Goal: Task Accomplishment & Management: Complete application form

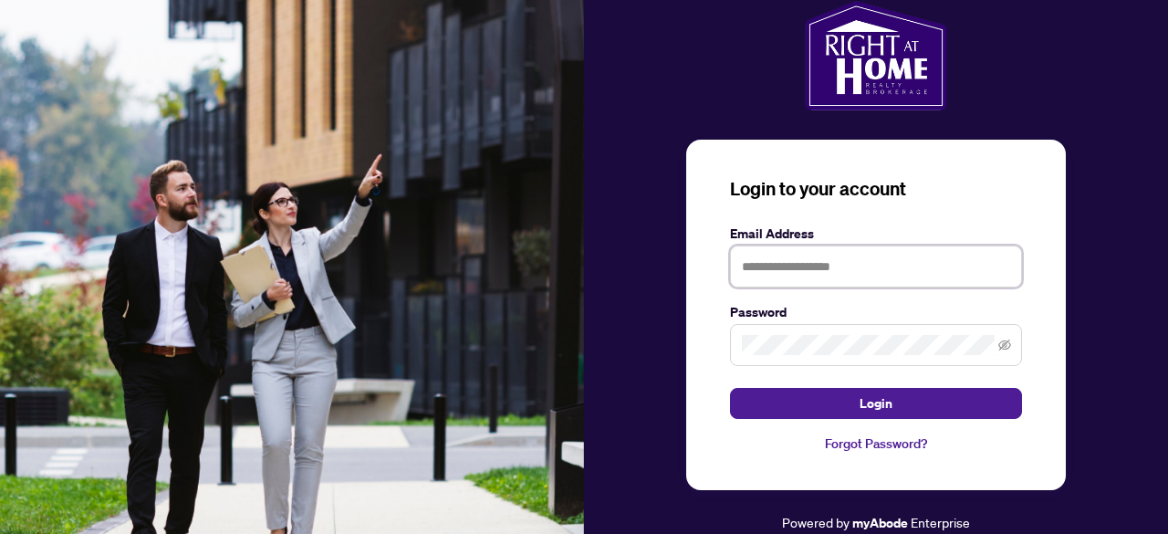
click at [815, 269] on input "text" at bounding box center [876, 266] width 292 height 42
type input "**********"
click at [730, 388] on button "Login" at bounding box center [876, 403] width 292 height 31
click at [1010, 346] on span at bounding box center [876, 345] width 292 height 42
click at [1006, 348] on icon "eye-invisible" at bounding box center [1004, 344] width 13 height 13
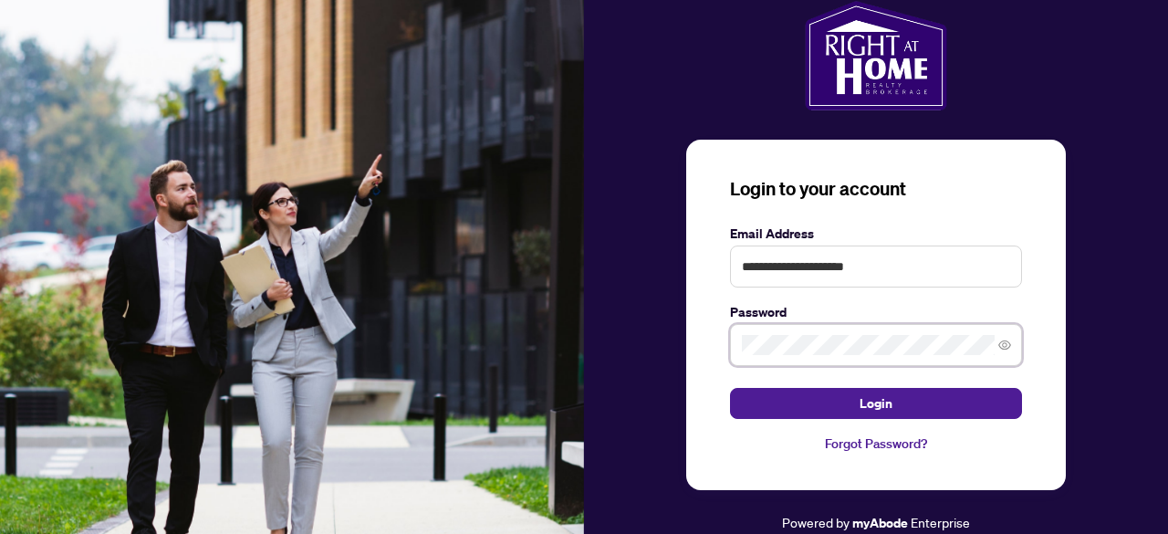
click at [730, 388] on button "Login" at bounding box center [876, 403] width 292 height 31
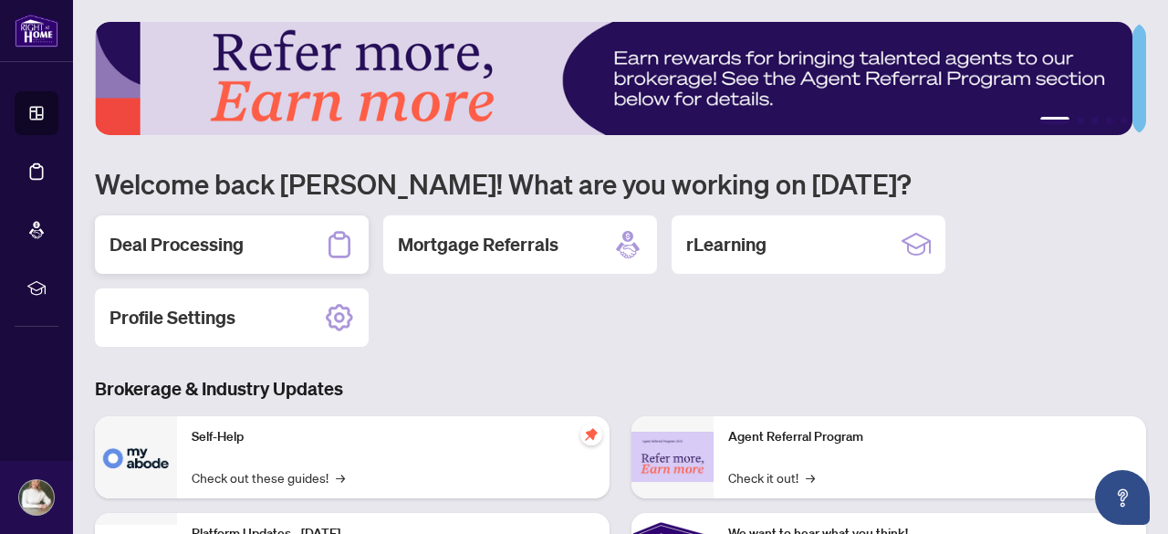
click at [235, 246] on h2 "Deal Processing" at bounding box center [176, 245] width 134 height 26
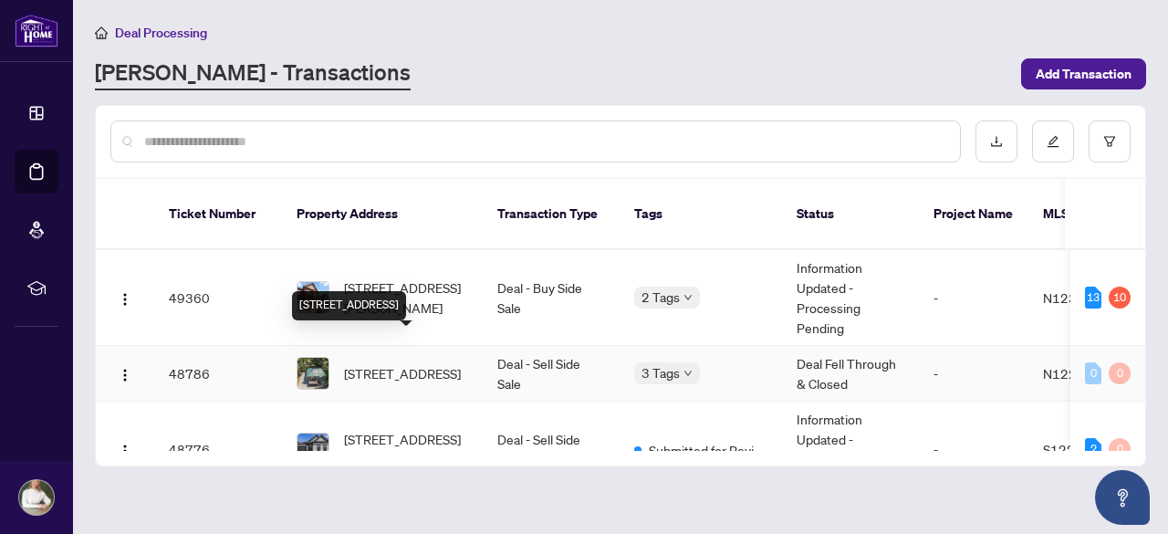
scroll to position [91, 0]
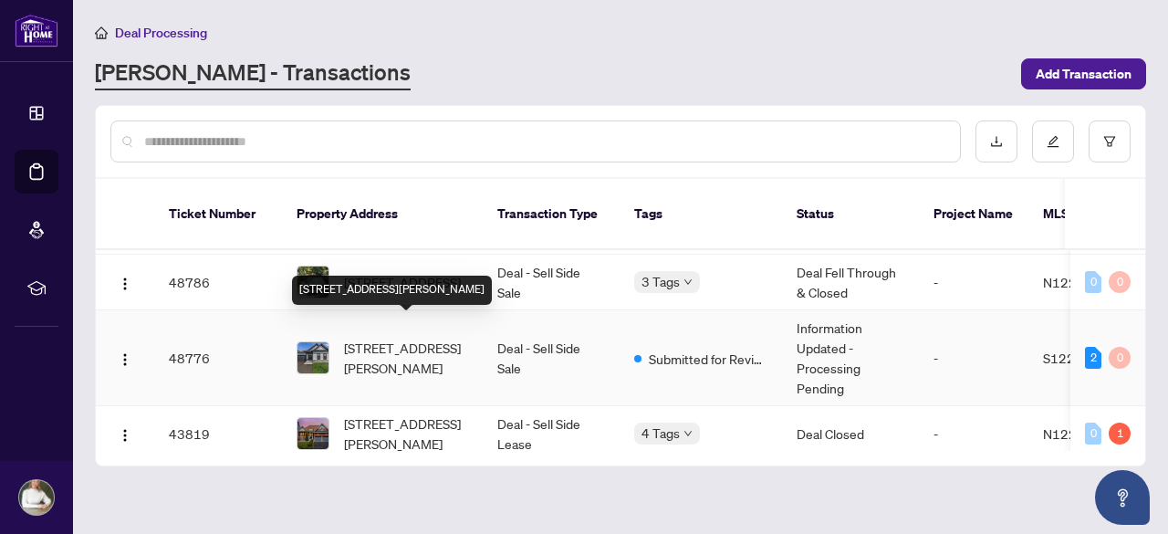
click at [399, 338] on span "[STREET_ADDRESS][PERSON_NAME]" at bounding box center [406, 358] width 124 height 40
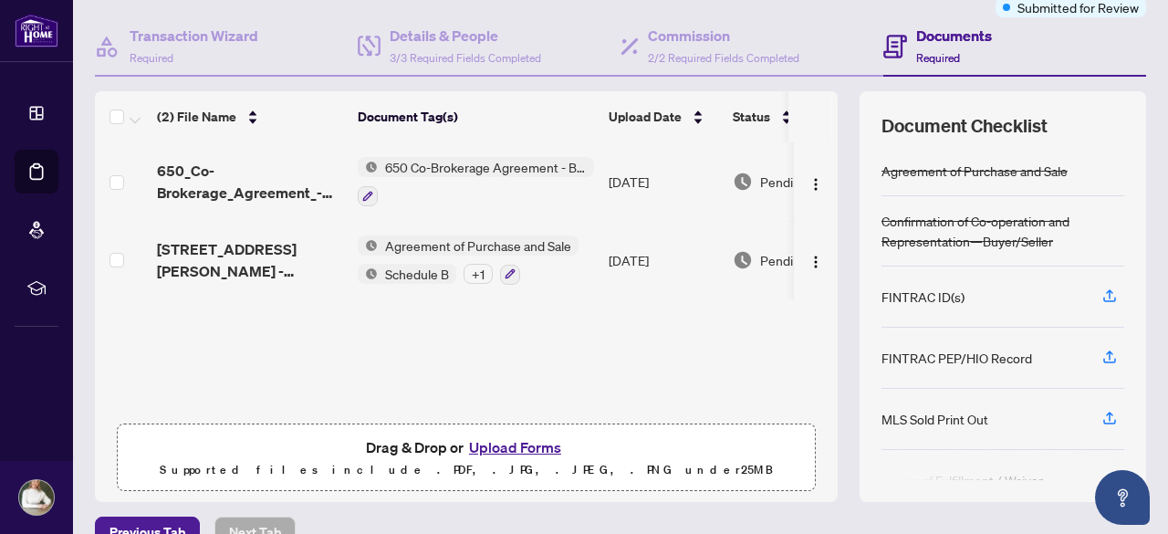
scroll to position [182, 0]
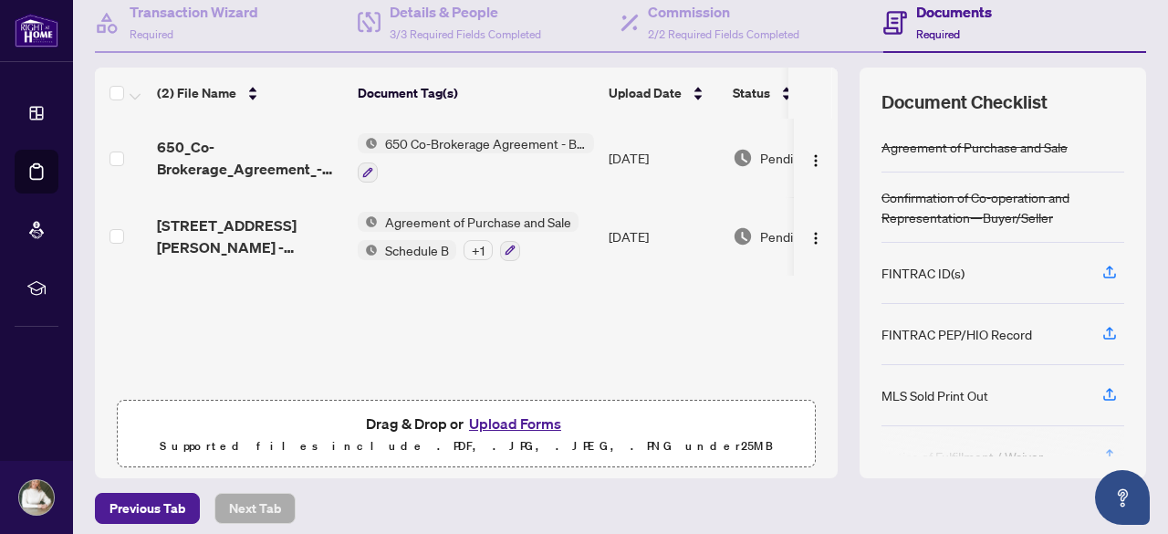
click at [517, 414] on button "Upload Forms" at bounding box center [514, 423] width 103 height 24
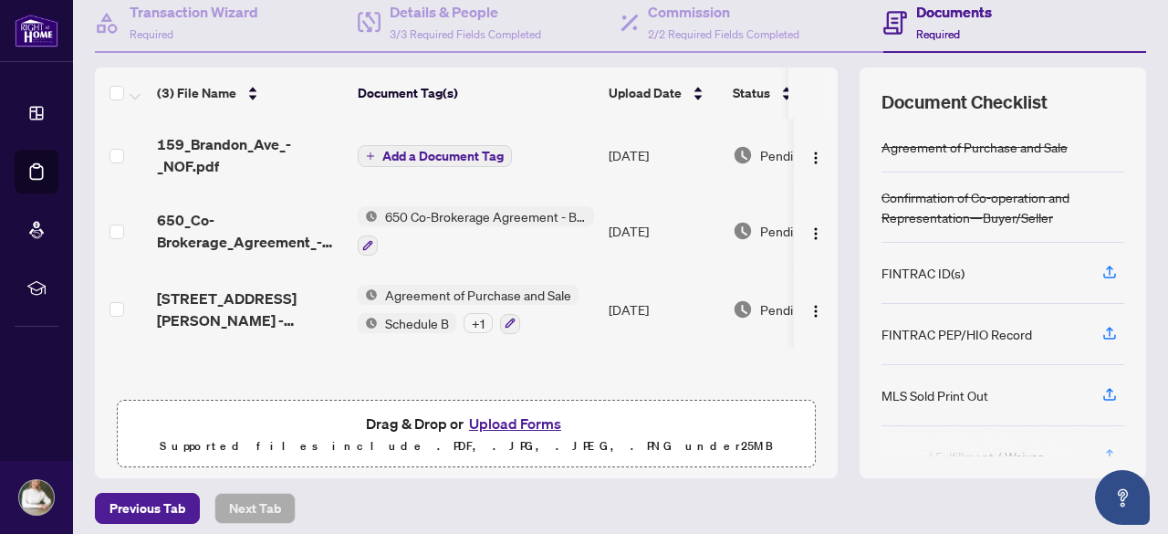
scroll to position [0, 0]
click at [414, 152] on span "Add a Document Tag" at bounding box center [442, 156] width 121 height 13
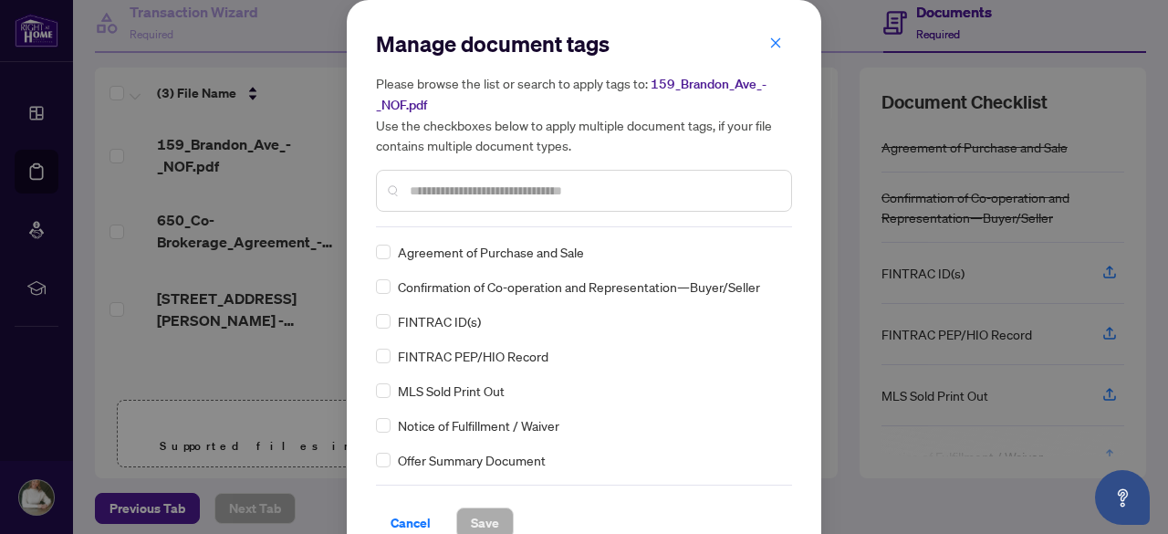
click at [501, 191] on input "text" at bounding box center [593, 191] width 367 height 20
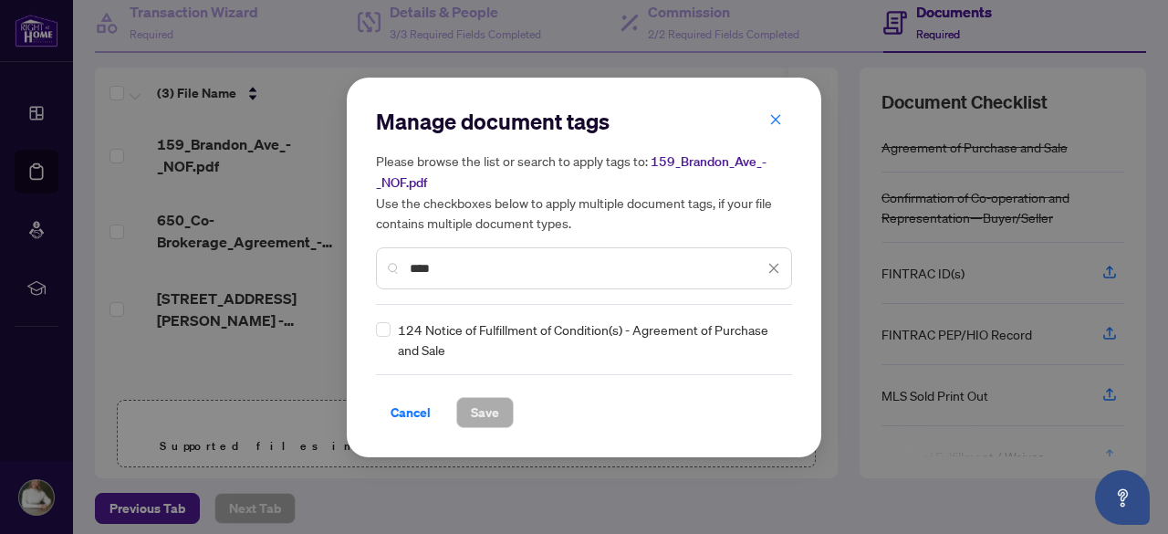
type input "***"
click at [489, 333] on span "124 Notice of Fulfillment of Condition(s) - Agreement of Purchase and Sale" at bounding box center [589, 339] width 383 height 40
click at [421, 335] on span "124 Notice of Fulfillment of Condition(s) - Agreement of Purchase and Sale" at bounding box center [589, 339] width 383 height 40
click at [473, 412] on span "Save" at bounding box center [485, 412] width 28 height 29
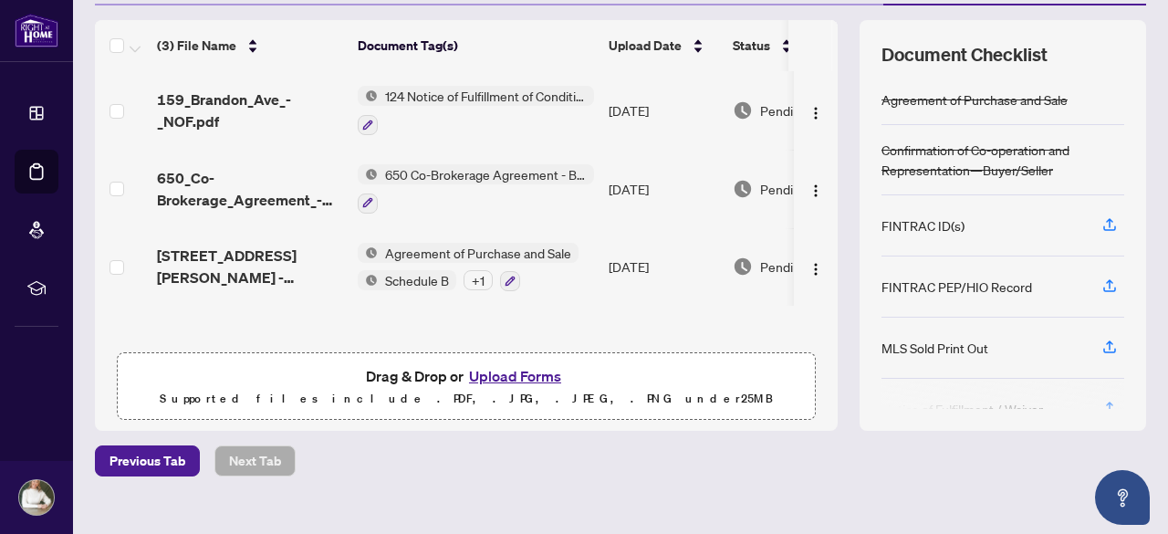
scroll to position [255, 0]
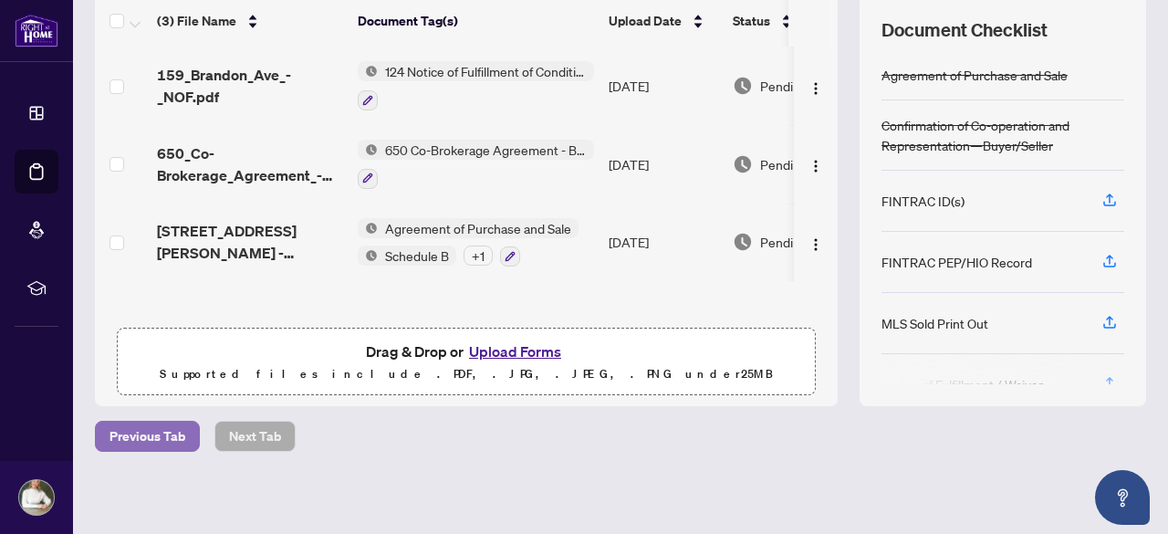
click at [153, 431] on span "Previous Tab" at bounding box center [147, 435] width 76 height 29
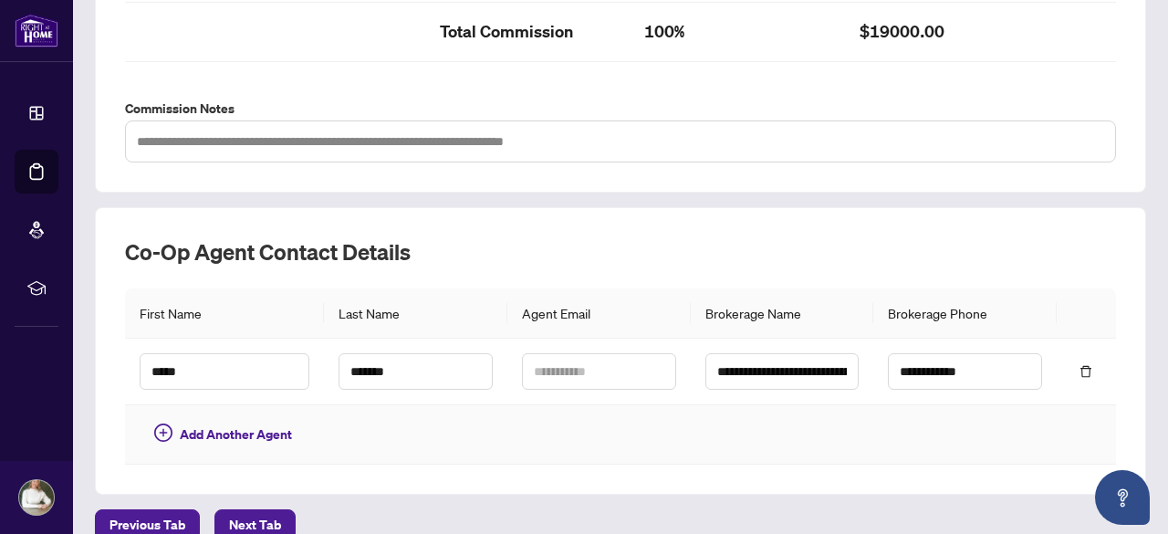
scroll to position [791, 0]
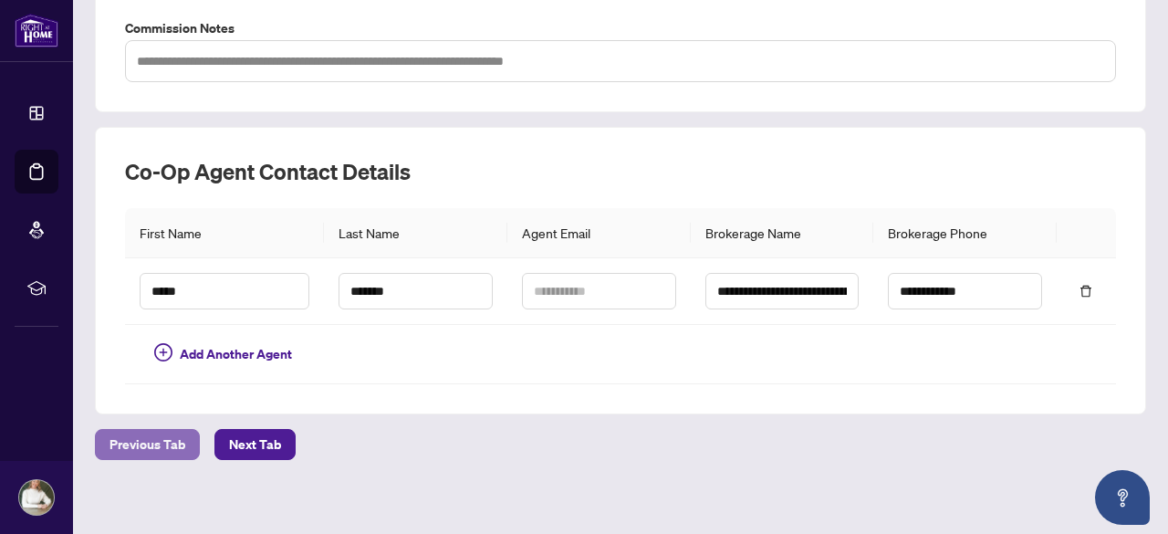
click at [167, 432] on span "Previous Tab" at bounding box center [147, 444] width 76 height 29
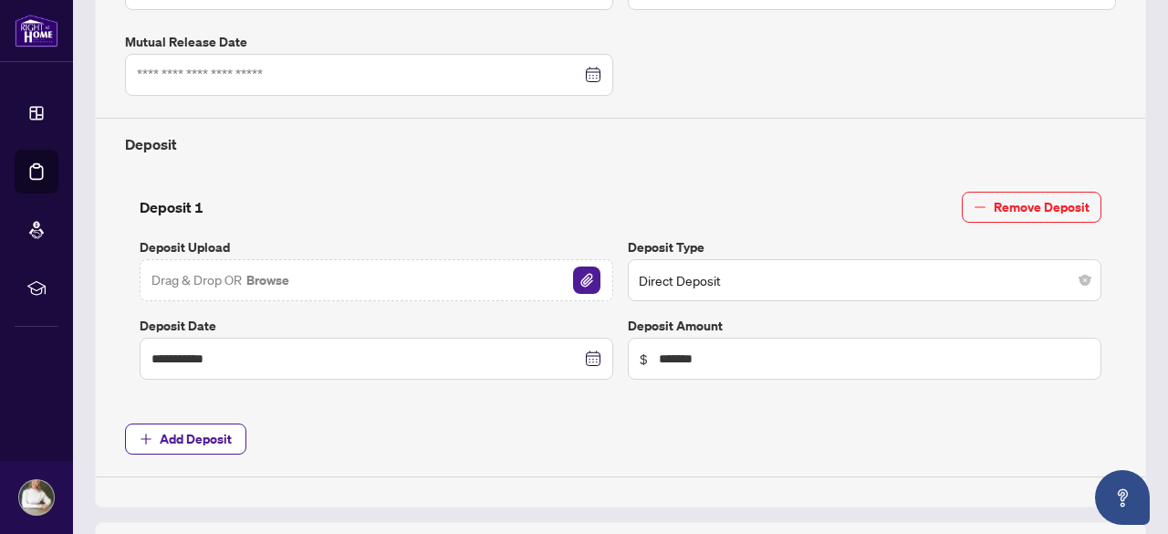
scroll to position [791, 0]
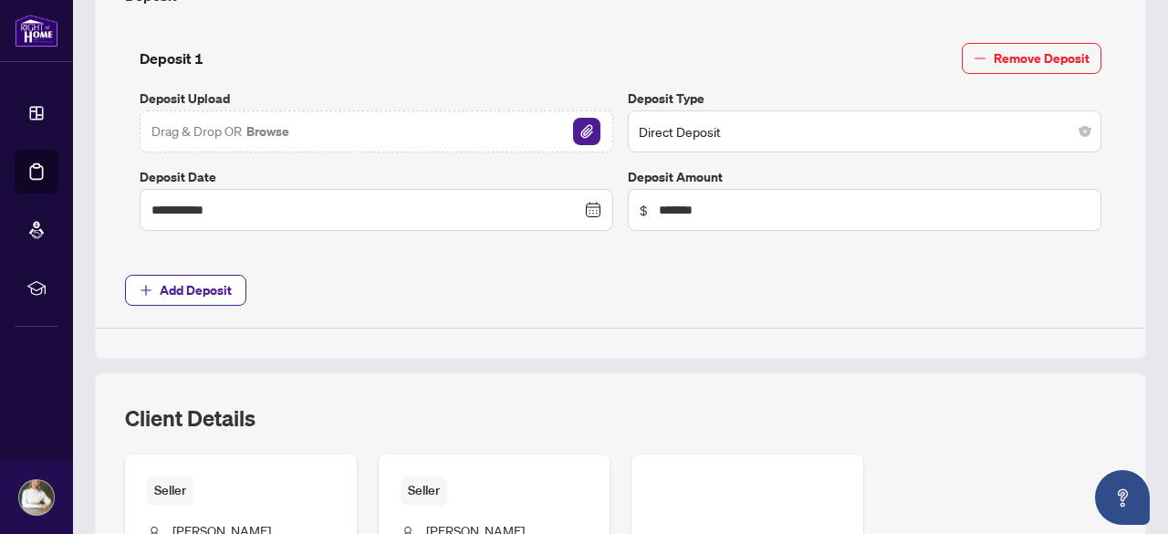
click at [141, 428] on div "Client Details" at bounding box center [620, 428] width 991 height 51
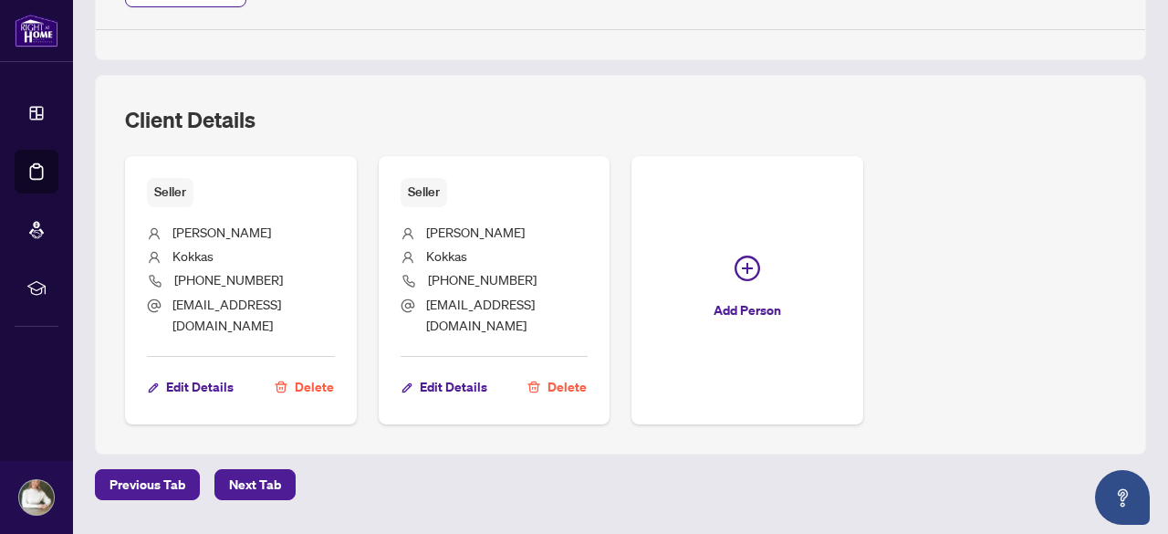
scroll to position [1111, 0]
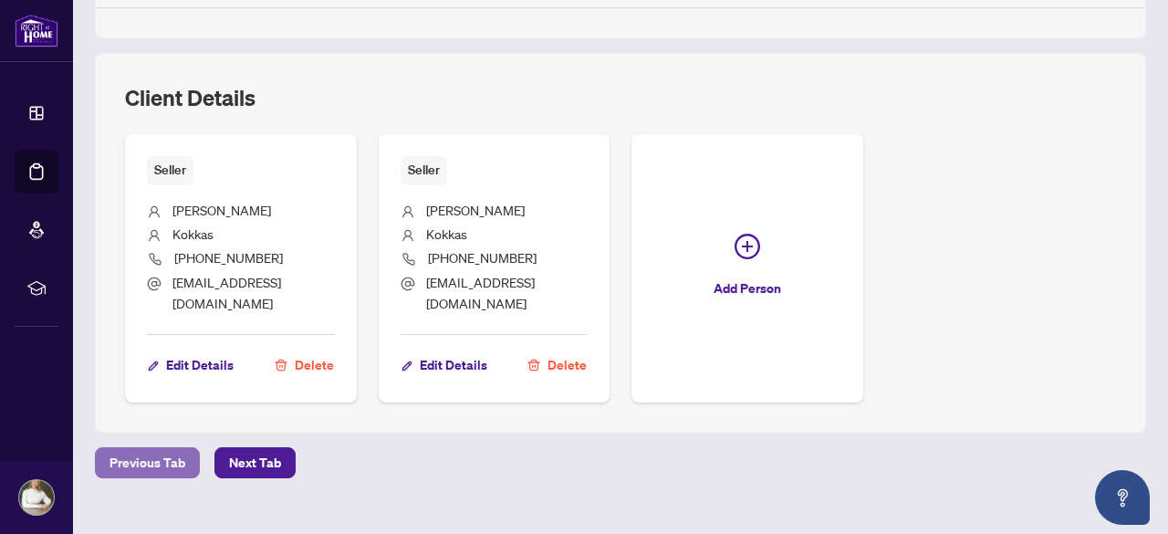
click at [152, 448] on span "Previous Tab" at bounding box center [147, 462] width 76 height 29
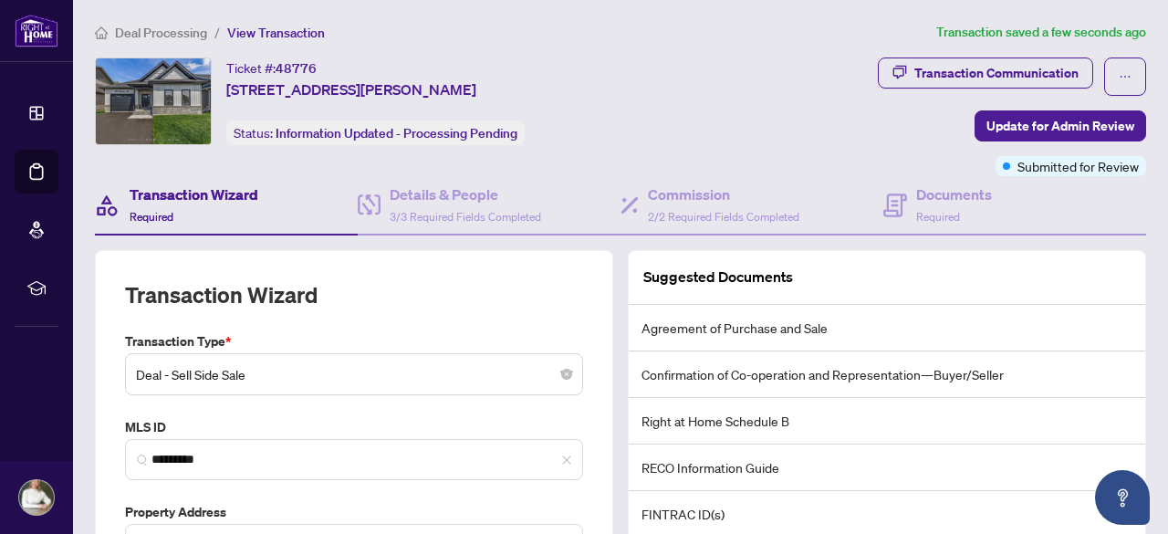
click at [168, 203] on div "Transaction Wizard Required" at bounding box center [194, 204] width 129 height 43
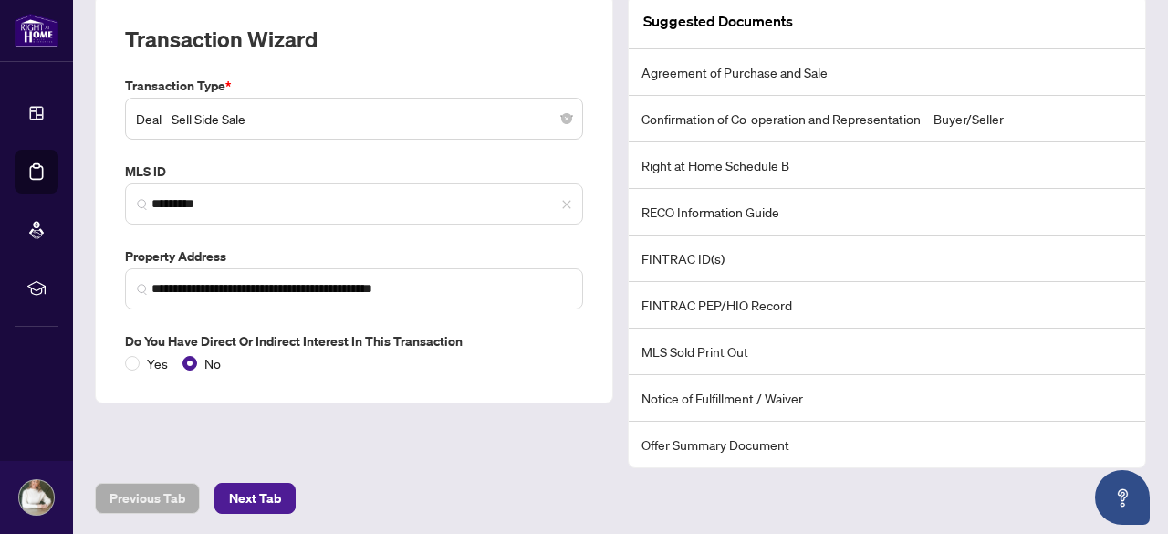
scroll to position [274, 0]
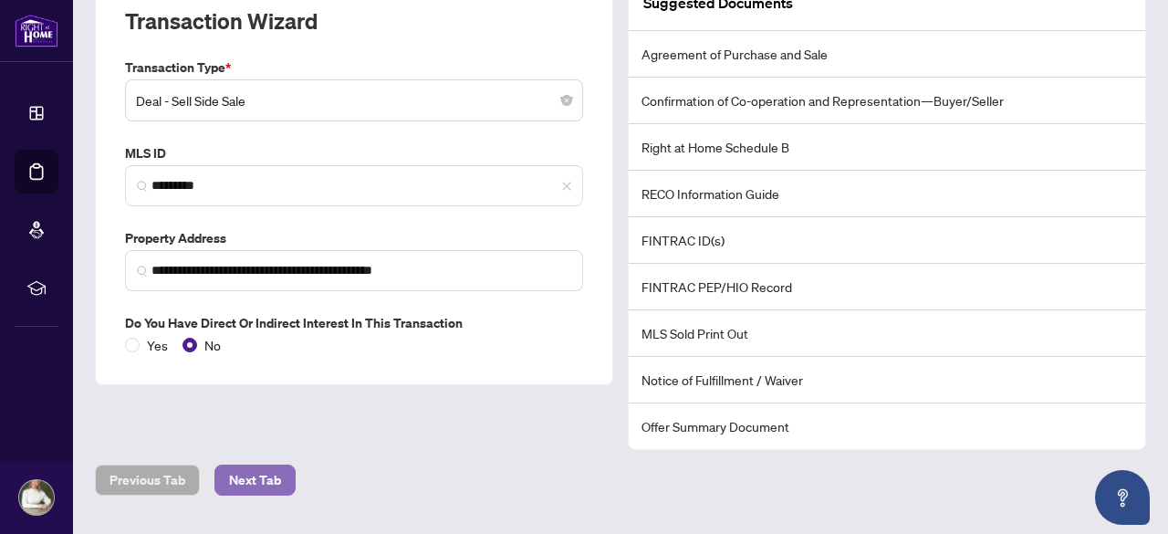
click at [268, 473] on span "Next Tab" at bounding box center [255, 479] width 52 height 29
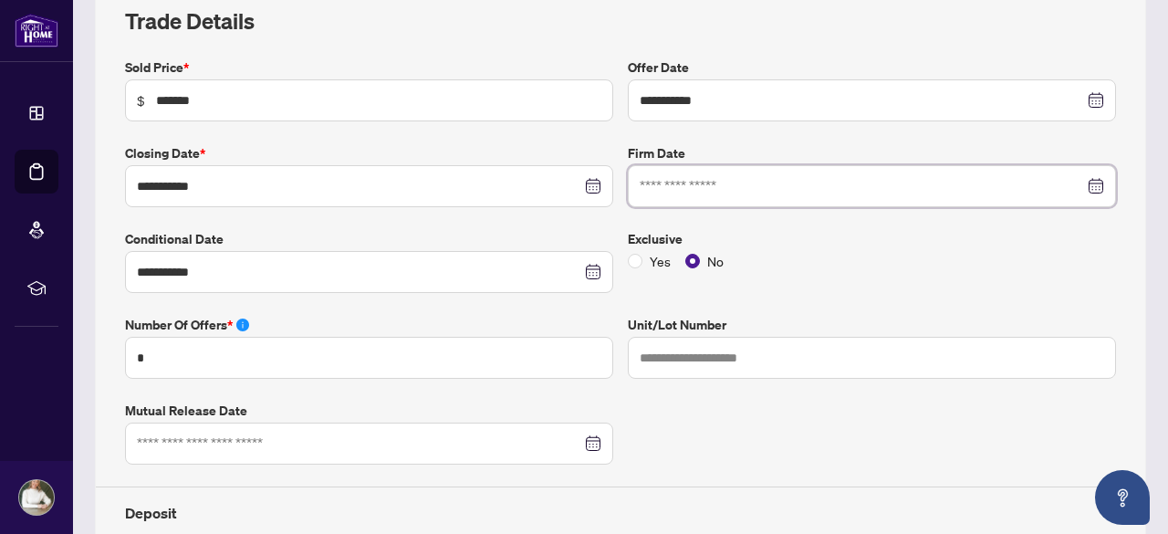
click at [668, 187] on input at bounding box center [862, 186] width 444 height 20
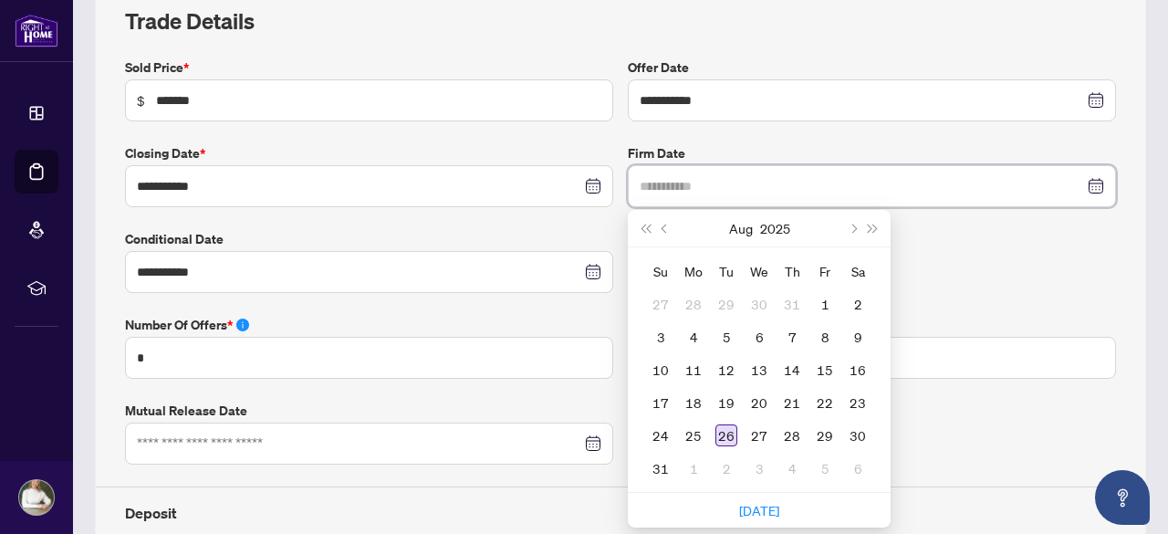
type input "**********"
click at [715, 432] on div "26" at bounding box center [726, 435] width 22 height 22
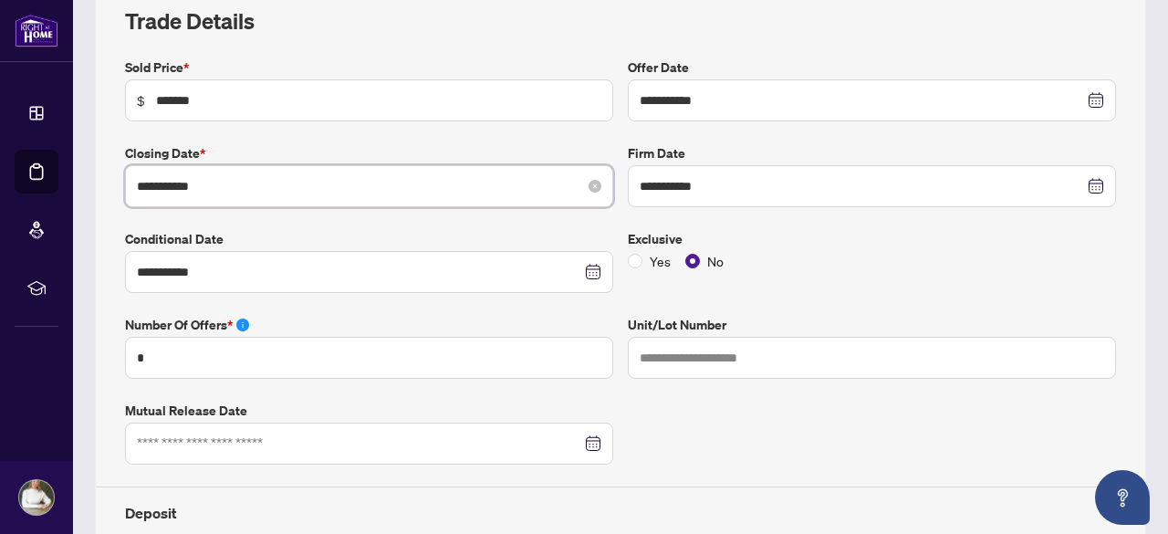
click at [223, 185] on input "**********" at bounding box center [359, 186] width 444 height 20
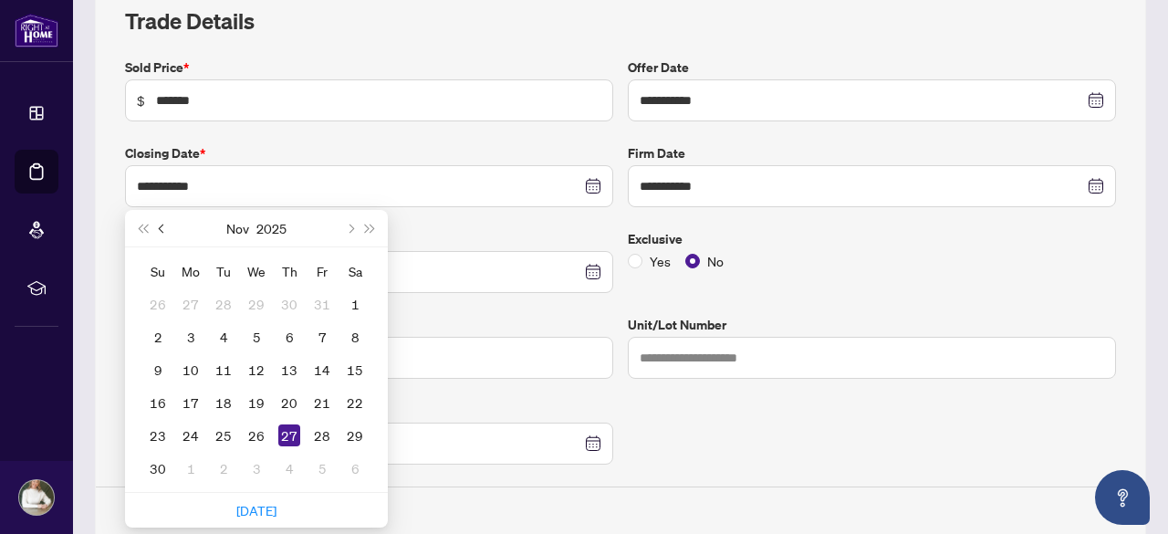
click at [161, 227] on span "Previous month (PageUp)" at bounding box center [163, 228] width 9 height 9
type input "**********"
click at [319, 369] on div "17" at bounding box center [322, 370] width 22 height 22
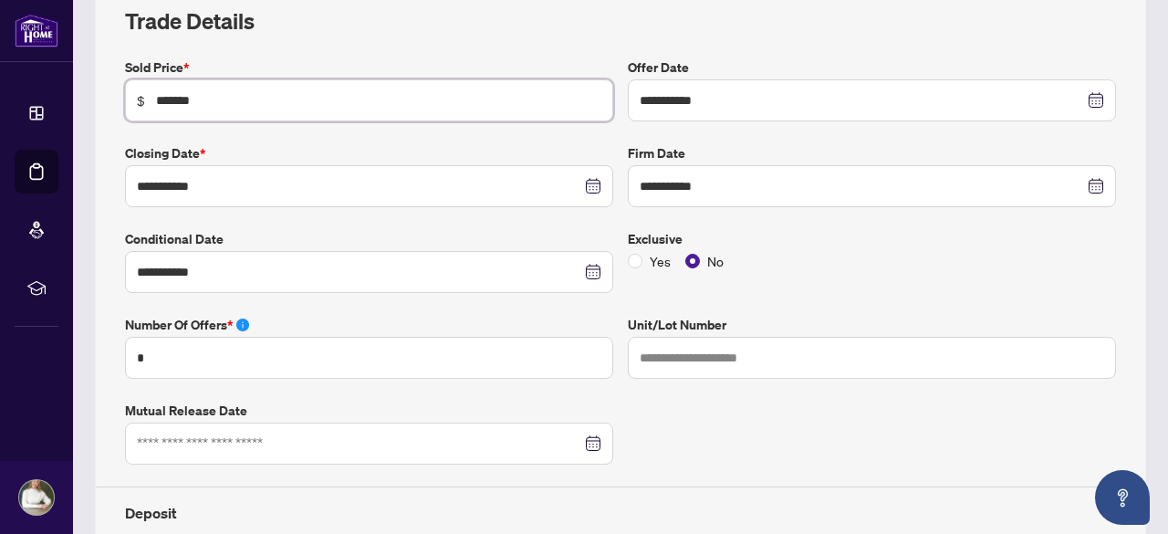
click at [175, 99] on input "*******" at bounding box center [378, 100] width 445 height 20
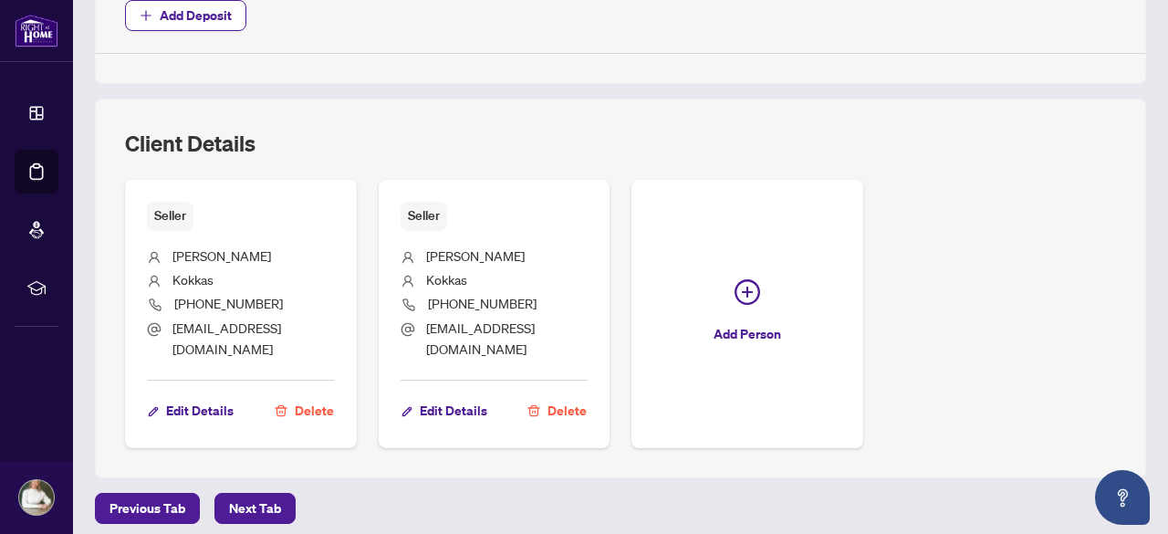
scroll to position [1111, 0]
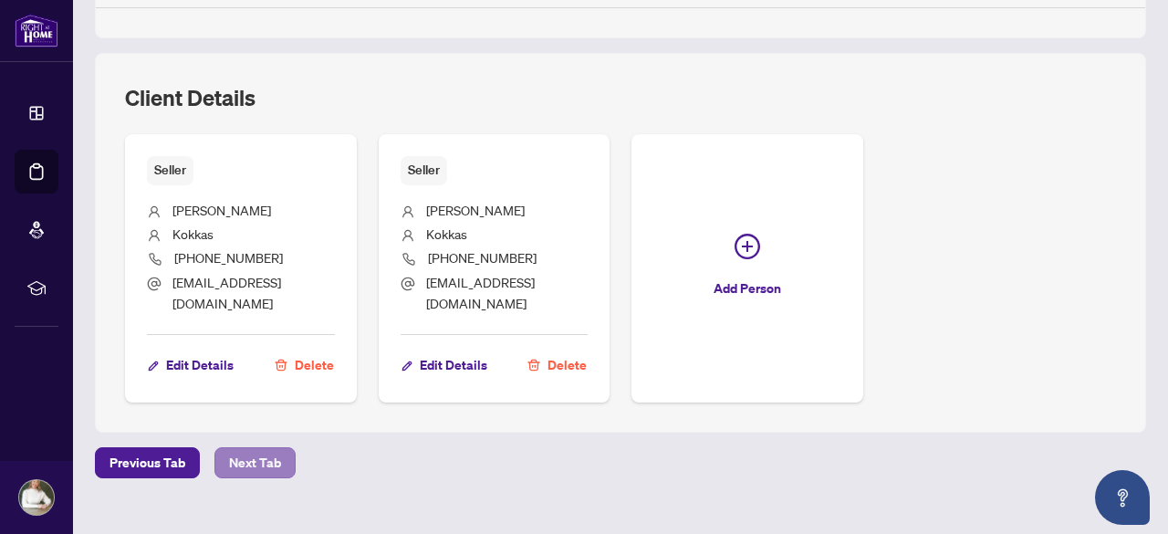
type input "*******"
click at [244, 448] on span "Next Tab" at bounding box center [255, 462] width 52 height 29
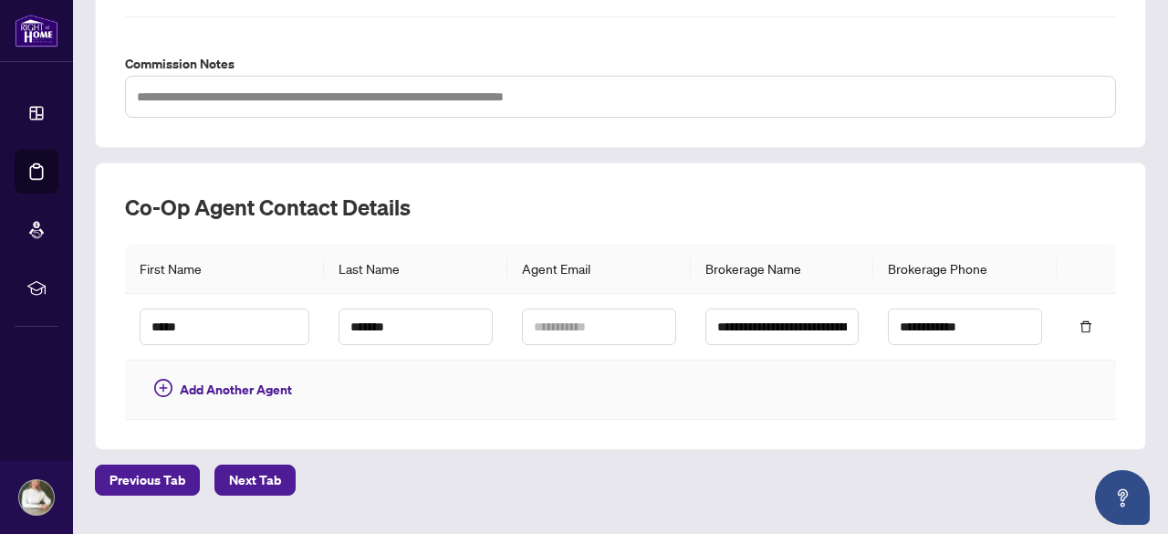
scroll to position [791, 0]
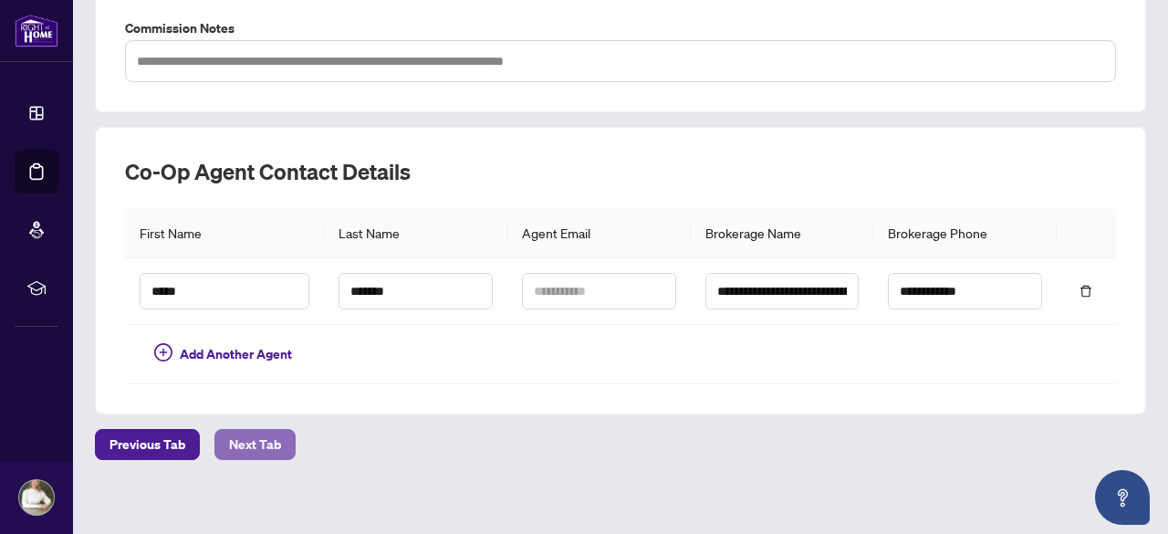
click at [259, 432] on span "Next Tab" at bounding box center [255, 444] width 52 height 29
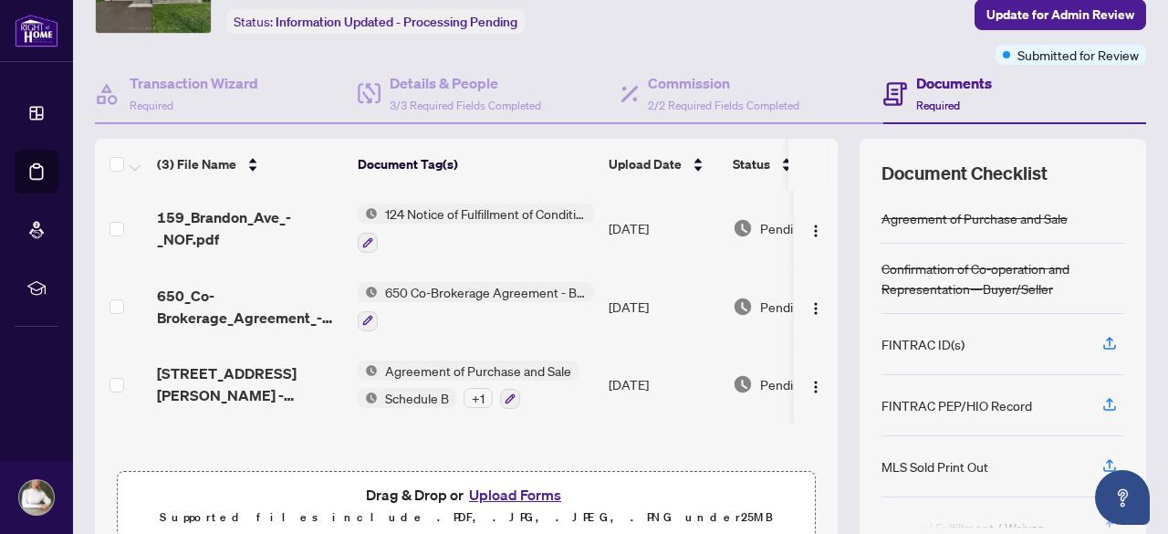
scroll to position [182, 0]
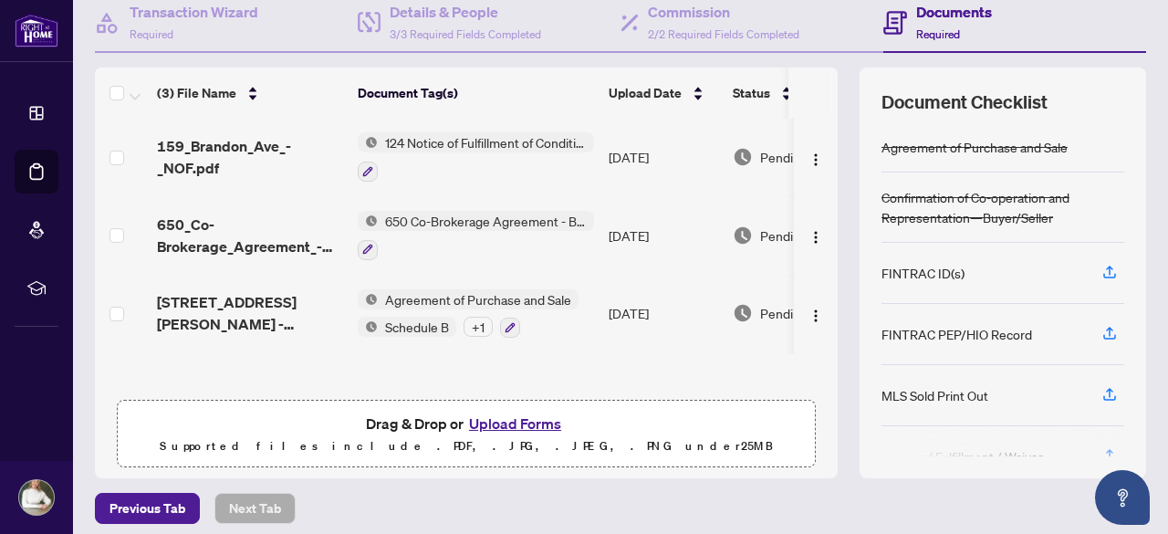
click at [509, 421] on button "Upload Forms" at bounding box center [514, 423] width 103 height 24
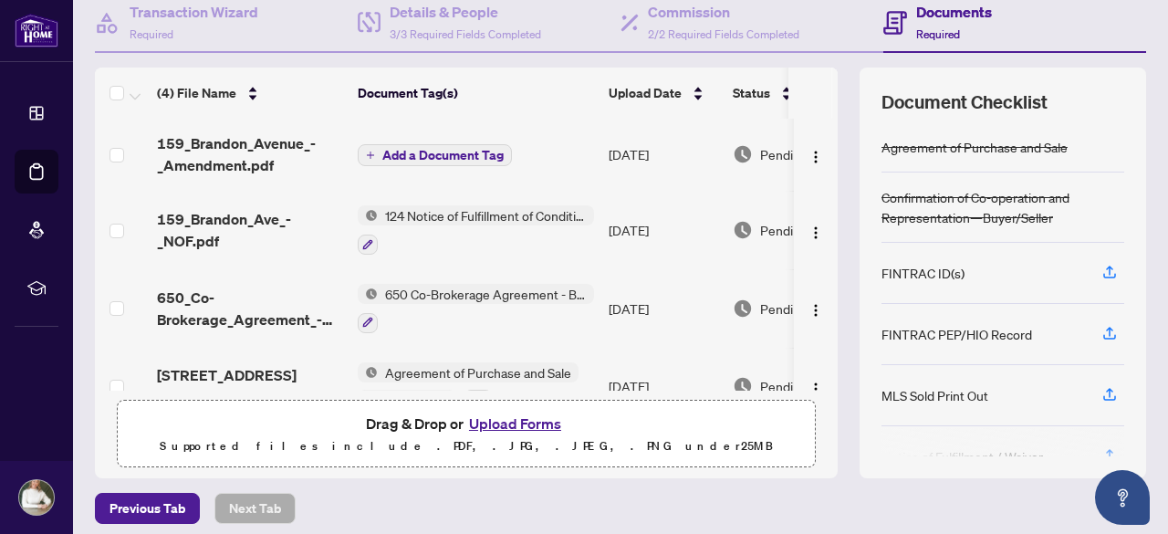
click at [469, 154] on span "Add a Document Tag" at bounding box center [442, 155] width 121 height 13
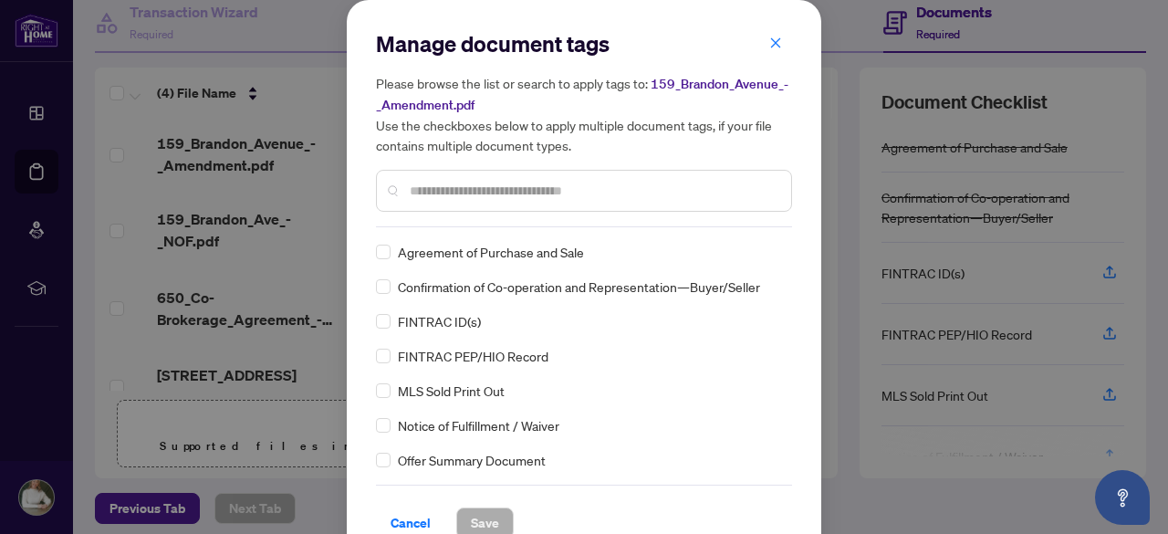
click at [449, 189] on input "text" at bounding box center [593, 191] width 367 height 20
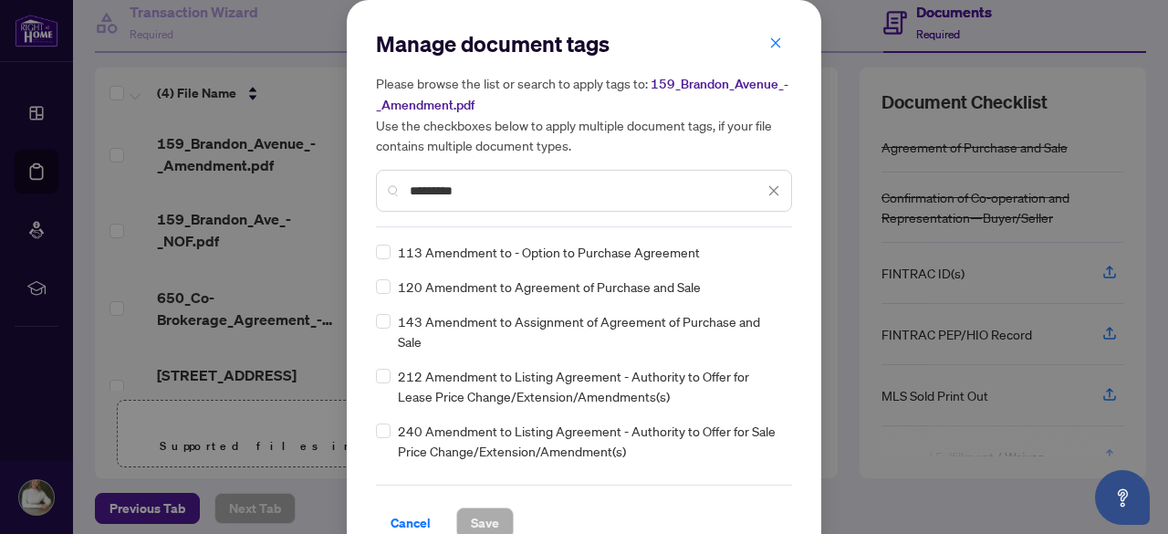
type input "*********"
click at [471, 516] on span "Save" at bounding box center [485, 522] width 28 height 29
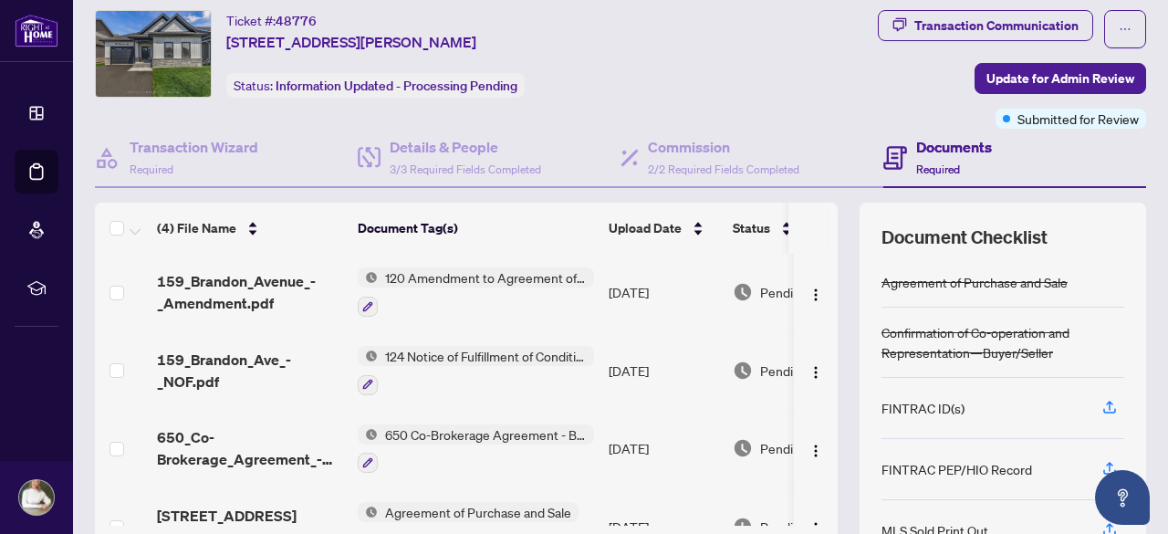
scroll to position [0, 0]
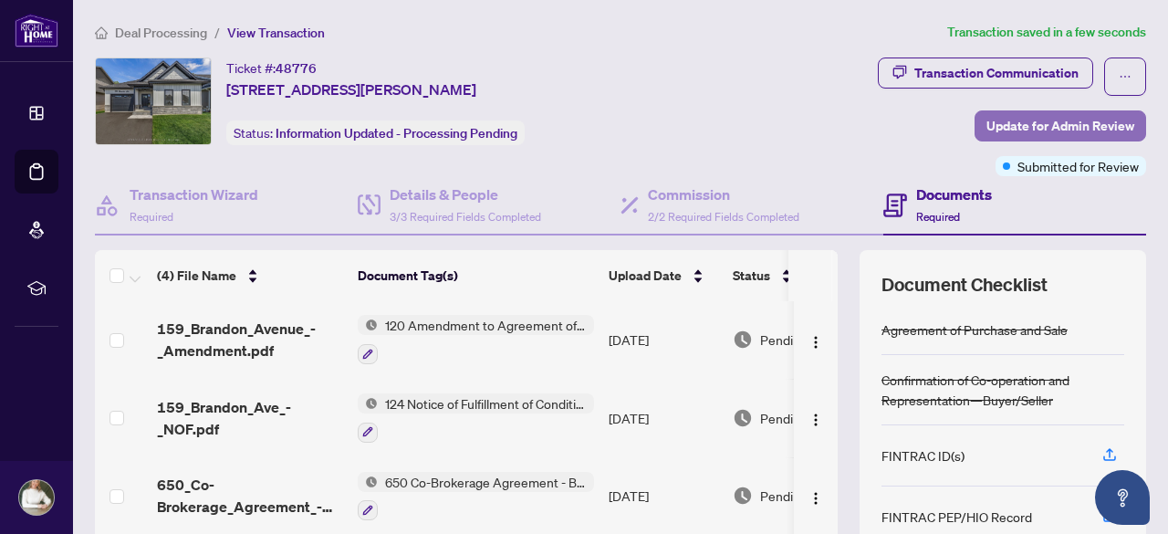
click at [1058, 124] on span "Update for Admin Review" at bounding box center [1060, 125] width 148 height 29
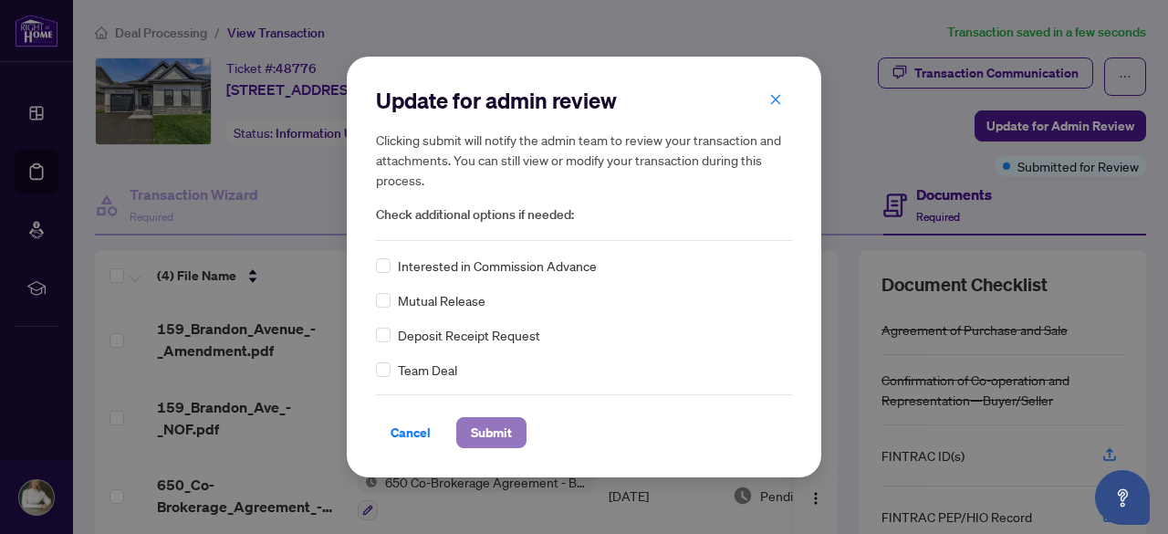
click at [502, 432] on span "Submit" at bounding box center [491, 432] width 41 height 29
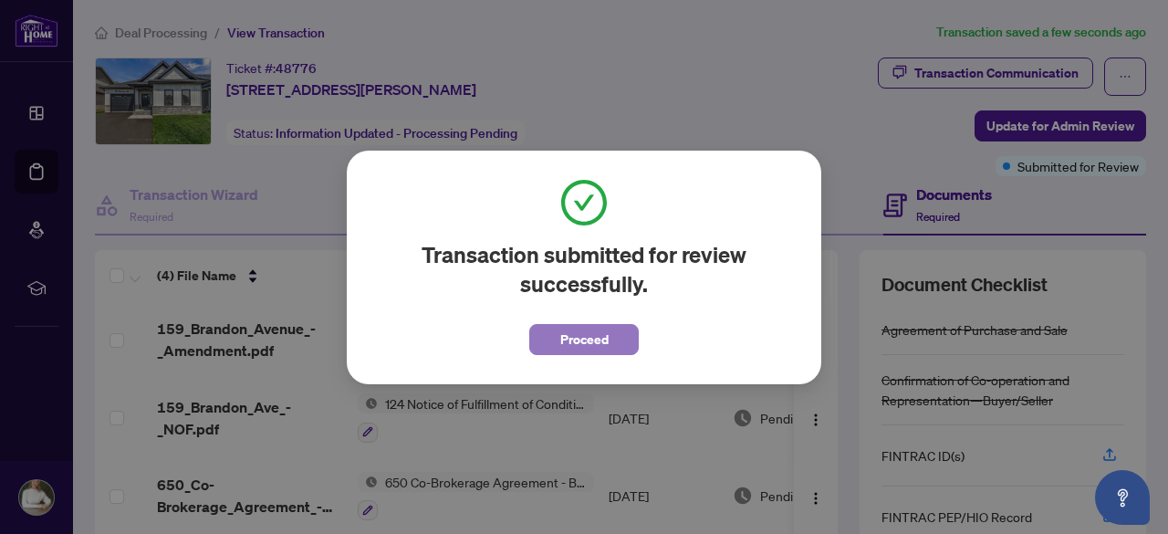
click at [561, 337] on span "Proceed" at bounding box center [584, 339] width 48 height 29
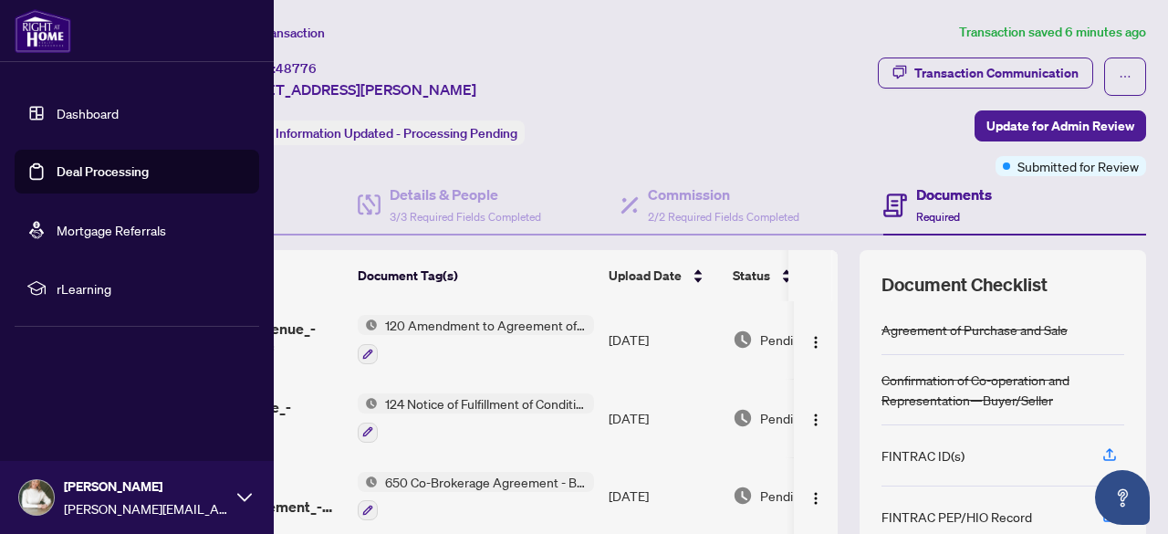
click at [109, 117] on link "Dashboard" at bounding box center [88, 113] width 62 height 16
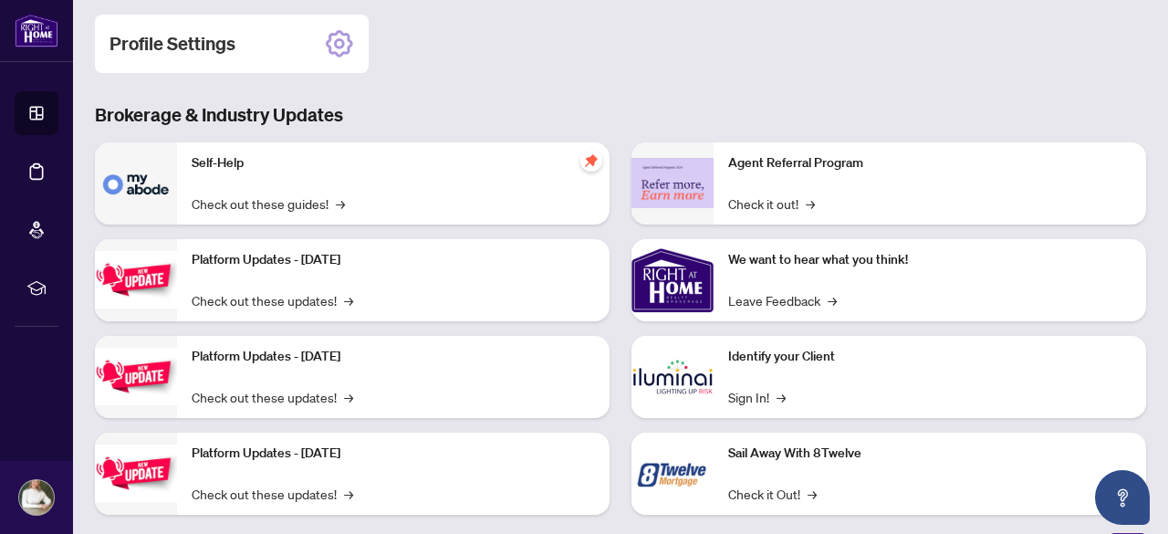
scroll to position [301, 0]
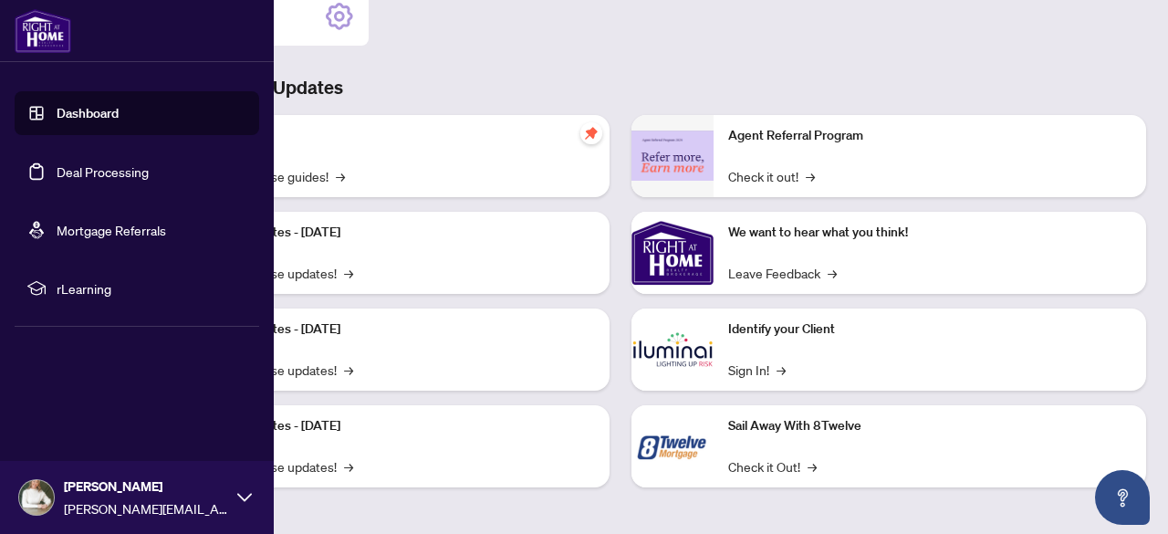
click at [126, 172] on link "Deal Processing" at bounding box center [103, 171] width 92 height 16
